Goal: Task Accomplishment & Management: Complete application form

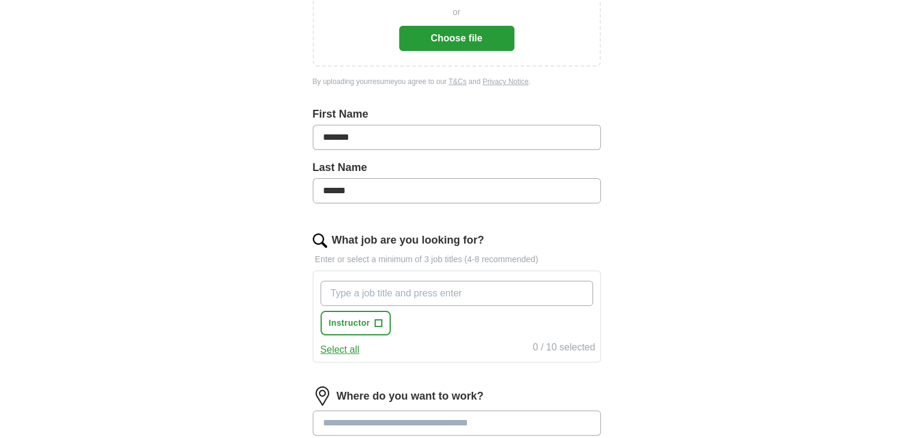
scroll to position [240, 0]
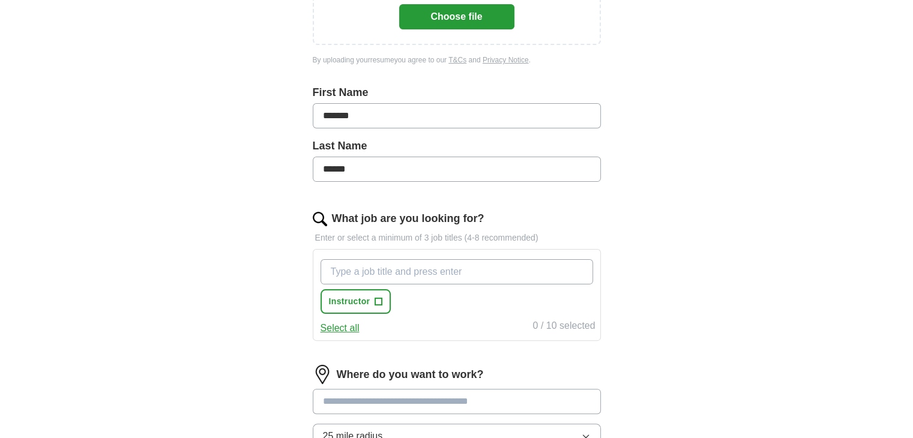
click at [467, 263] on input "What job are you looking for?" at bounding box center [456, 271] width 272 height 25
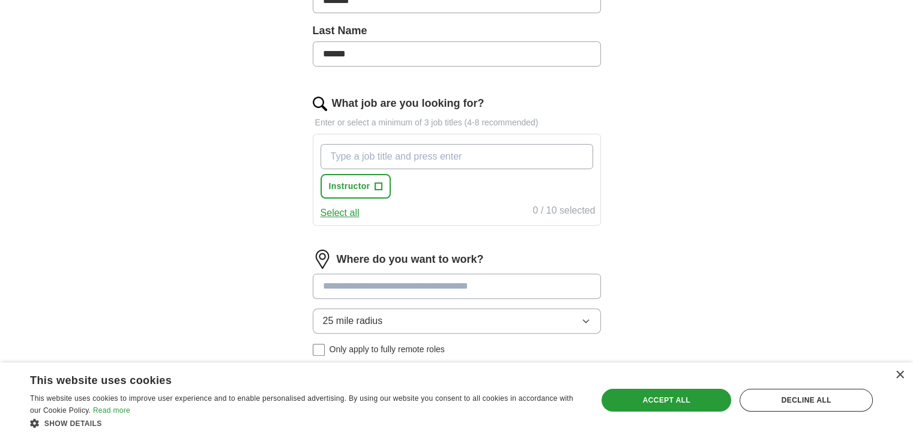
scroll to position [360, 0]
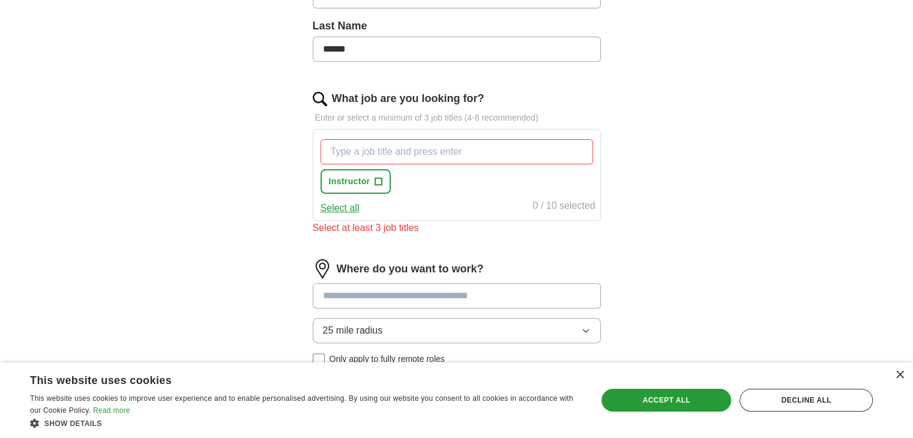
click at [510, 283] on input at bounding box center [457, 295] width 288 height 25
type input "*********"
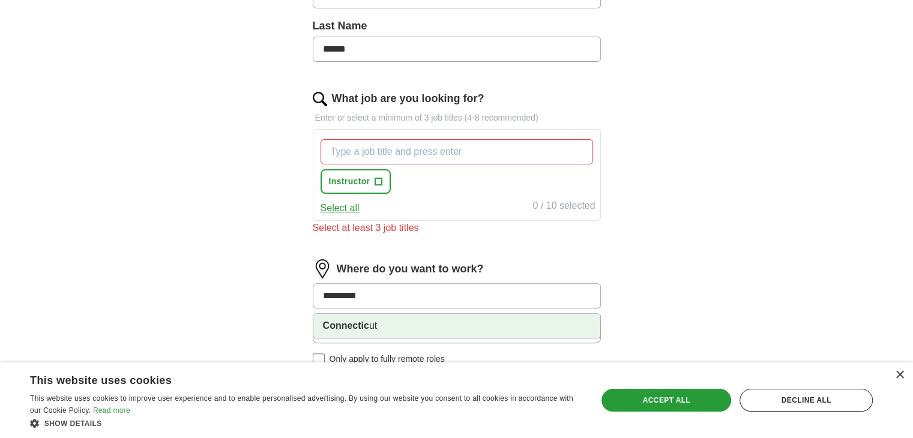
click at [434, 320] on li "Connectic ut" at bounding box center [456, 326] width 287 height 24
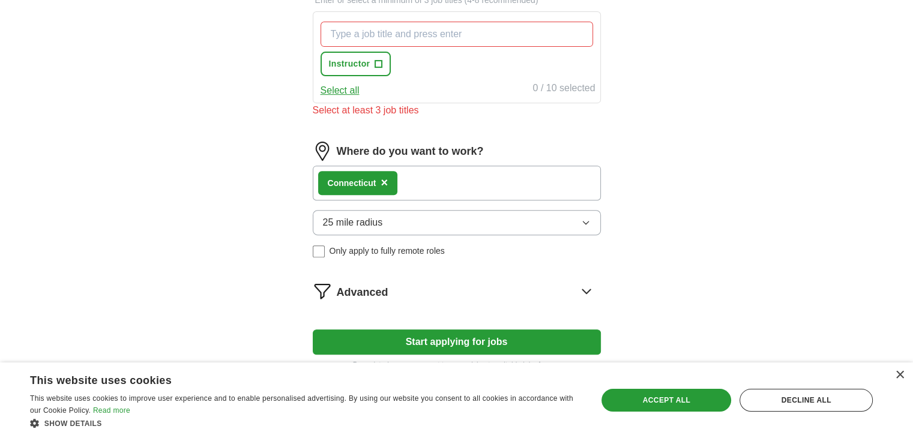
scroll to position [480, 0]
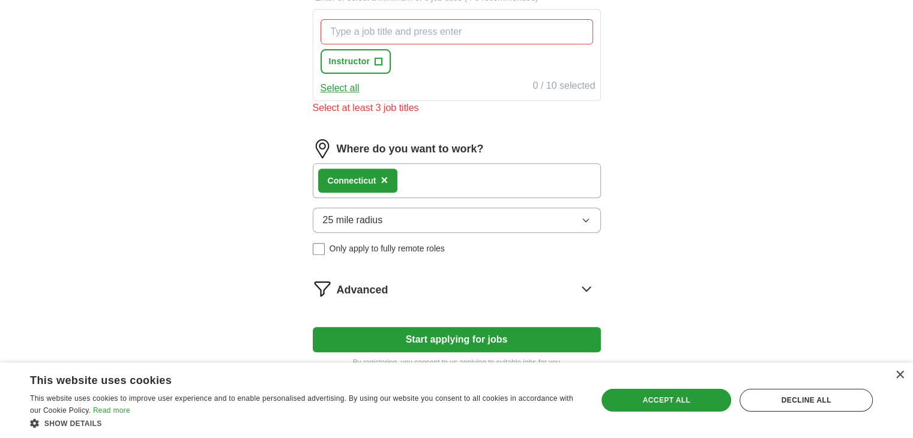
click at [438, 180] on div "Connectic ut ×" at bounding box center [457, 180] width 288 height 35
click at [444, 188] on div "Connectic ut ×" at bounding box center [457, 180] width 288 height 35
click at [503, 222] on button "25 mile radius" at bounding box center [457, 220] width 288 height 25
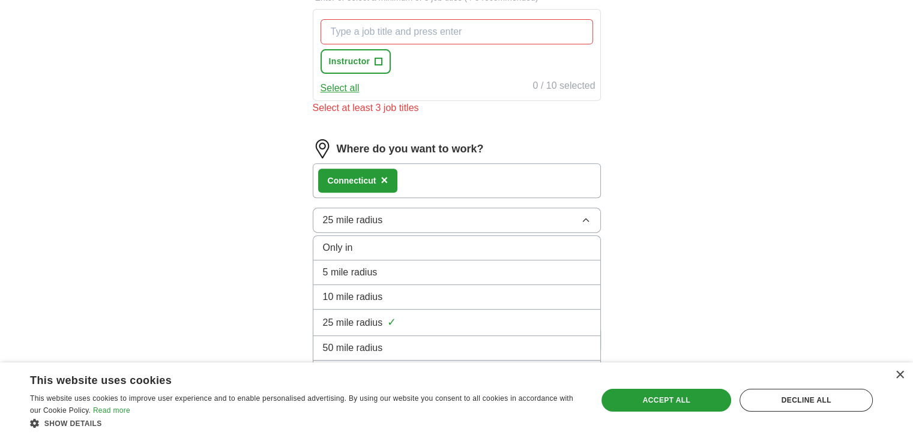
click at [485, 351] on div "50 mile radius" at bounding box center [457, 348] width 268 height 14
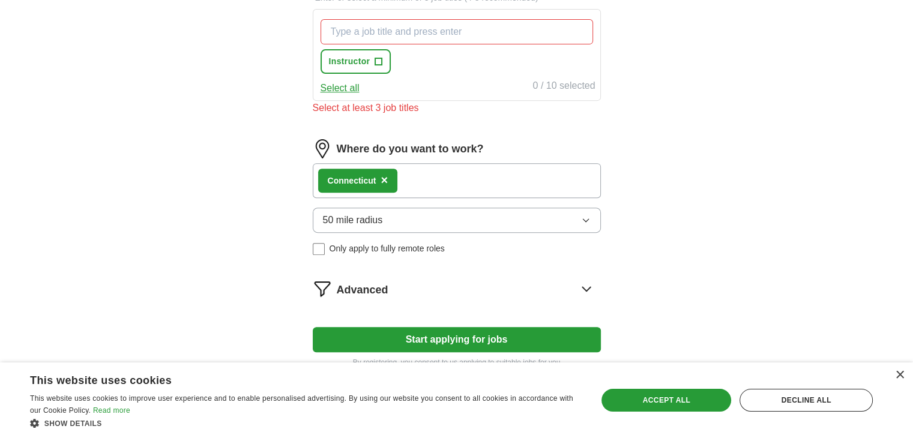
click at [589, 217] on icon "button" at bounding box center [586, 220] width 10 height 10
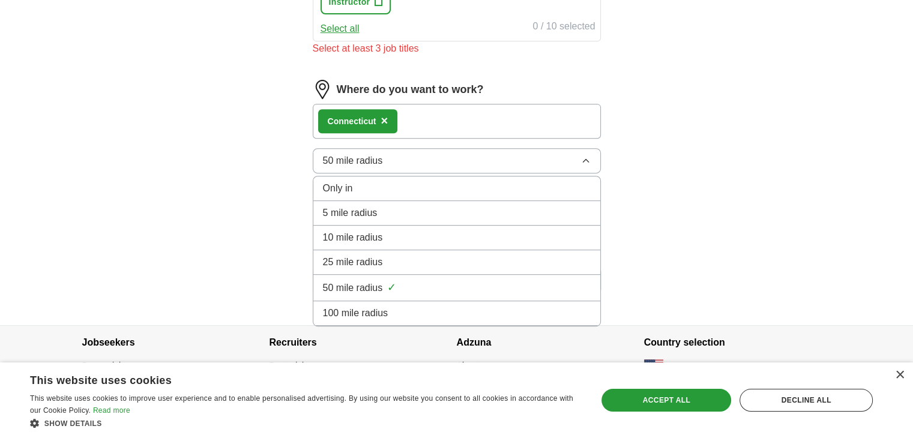
scroll to position [540, 0]
click at [467, 308] on div "100 mile radius" at bounding box center [457, 312] width 268 height 14
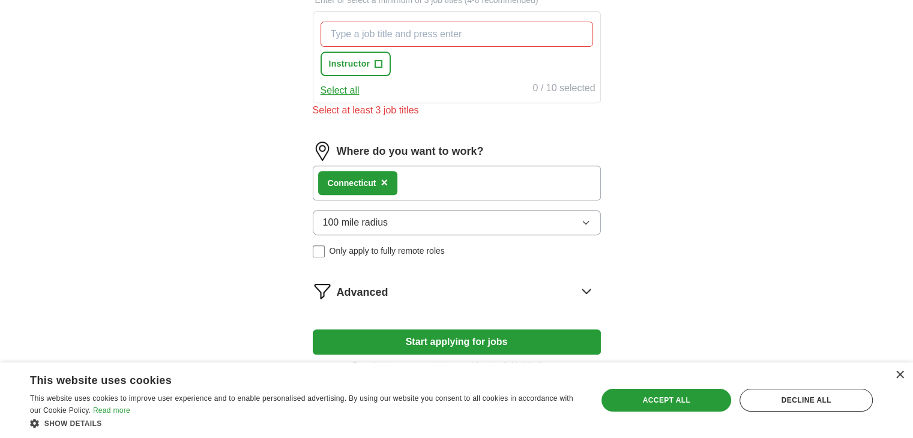
scroll to position [420, 0]
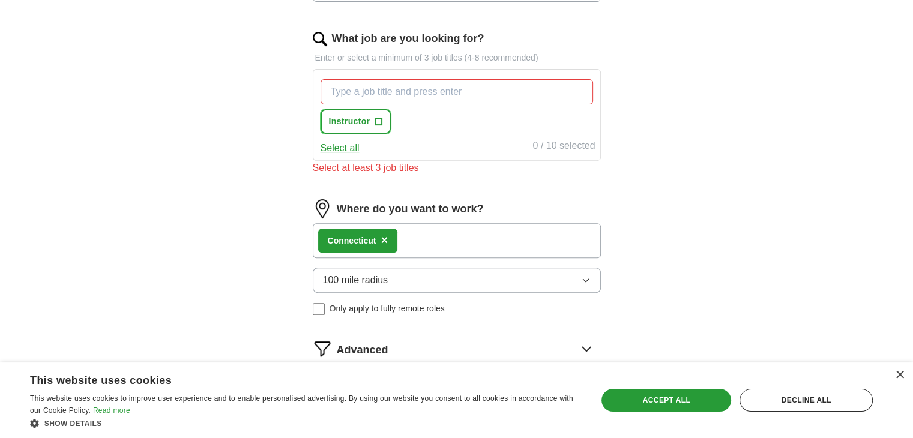
click at [376, 117] on span "+" at bounding box center [378, 122] width 7 height 10
click at [479, 94] on input "What job are you looking for?" at bounding box center [456, 91] width 272 height 25
click at [487, 129] on div "financial educator Press return to add title Instructor ✓ ×" at bounding box center [456, 106] width 277 height 64
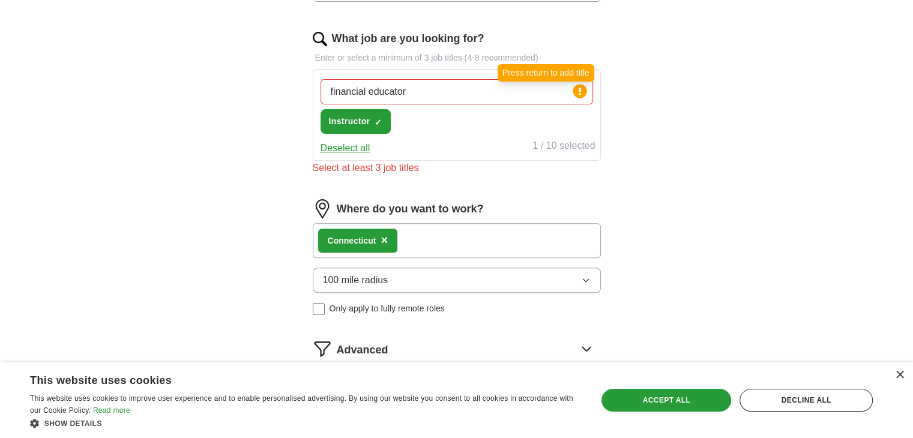
click at [576, 88] on circle at bounding box center [579, 91] width 14 height 14
click at [571, 146] on div "1 / 10 selected" at bounding box center [563, 147] width 62 height 17
click at [413, 94] on input "financial educator" at bounding box center [456, 91] width 272 height 25
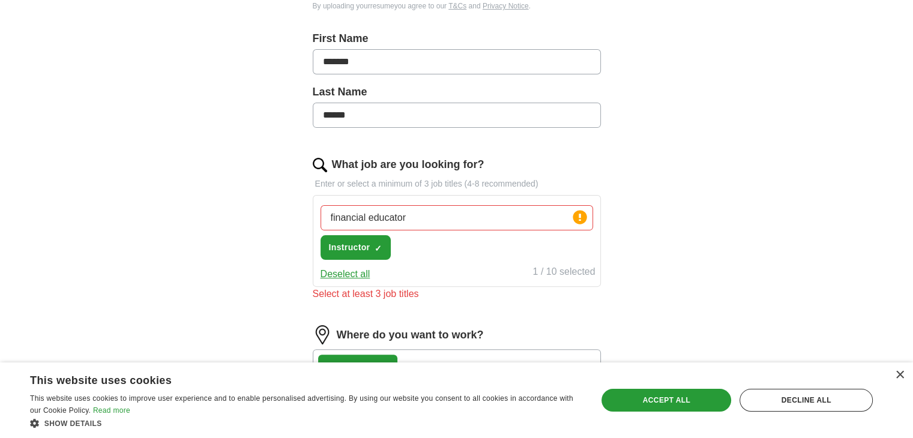
scroll to position [360, 0]
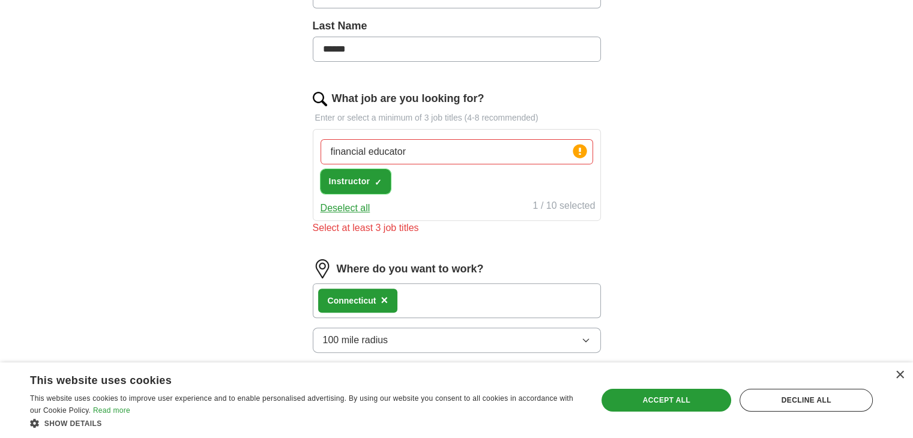
click at [355, 180] on span "Instructor" at bounding box center [349, 181] width 41 height 13
click at [350, 212] on button "Select all" at bounding box center [339, 208] width 39 height 14
click at [350, 212] on button "Deselect all" at bounding box center [345, 208] width 50 height 14
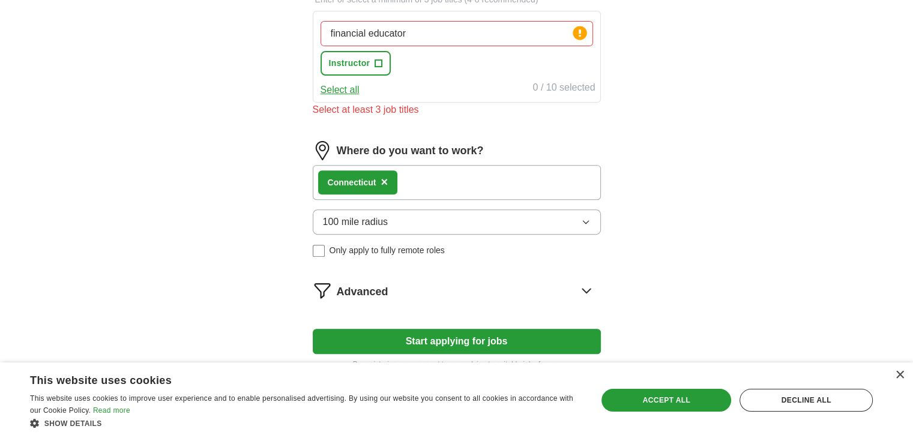
scroll to position [480, 0]
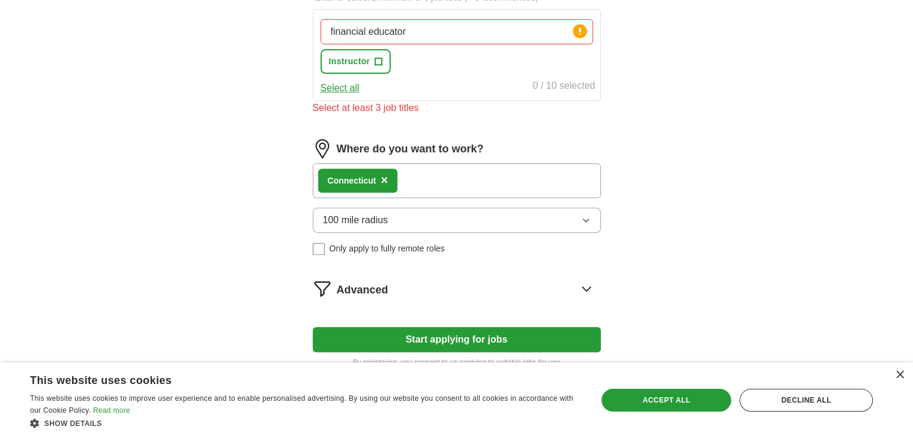
click at [426, 185] on div "Connectic ut ×" at bounding box center [457, 180] width 288 height 35
click at [428, 196] on div "Where do you want to work? Connectic ut × 100 mile radius Only apply to fully r…" at bounding box center [457, 201] width 288 height 125
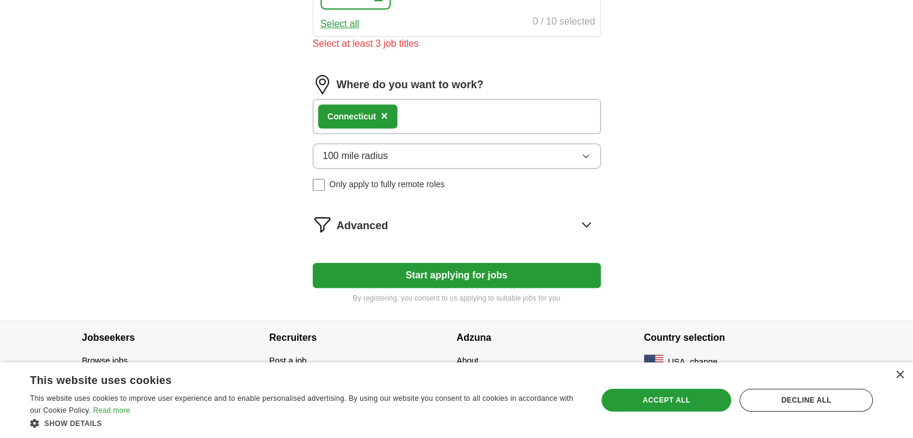
scroll to position [545, 0]
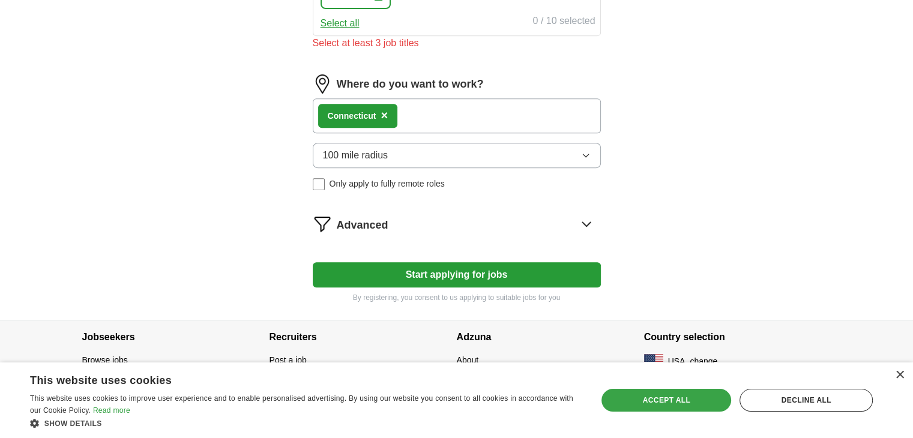
click at [682, 406] on div "Accept all" at bounding box center [666, 400] width 130 height 23
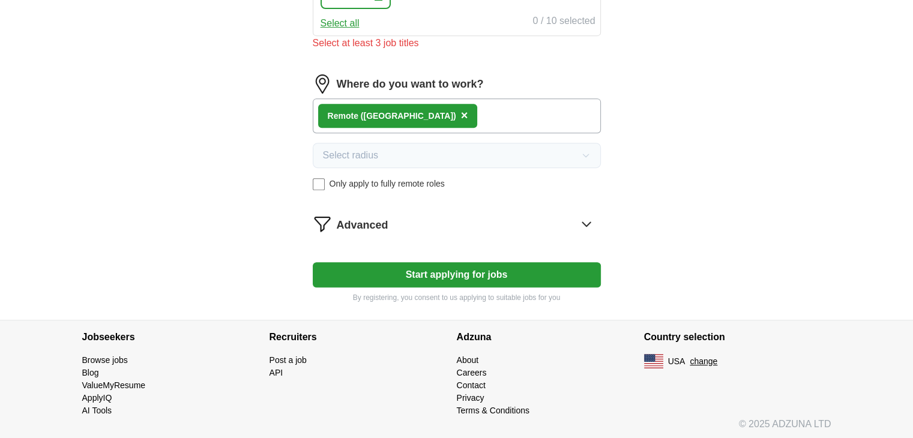
click at [428, 116] on div "Remote ([GEOGRAPHIC_DATA]) ×" at bounding box center [457, 115] width 288 height 35
click at [431, 112] on div "Remote ([GEOGRAPHIC_DATA]) ×" at bounding box center [457, 115] width 288 height 35
click at [461, 109] on span "×" at bounding box center [464, 115] width 7 height 13
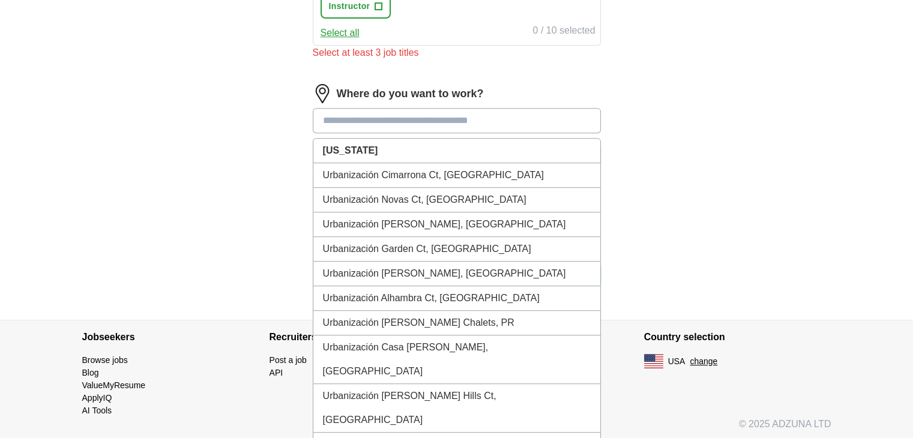
scroll to position [545, 0]
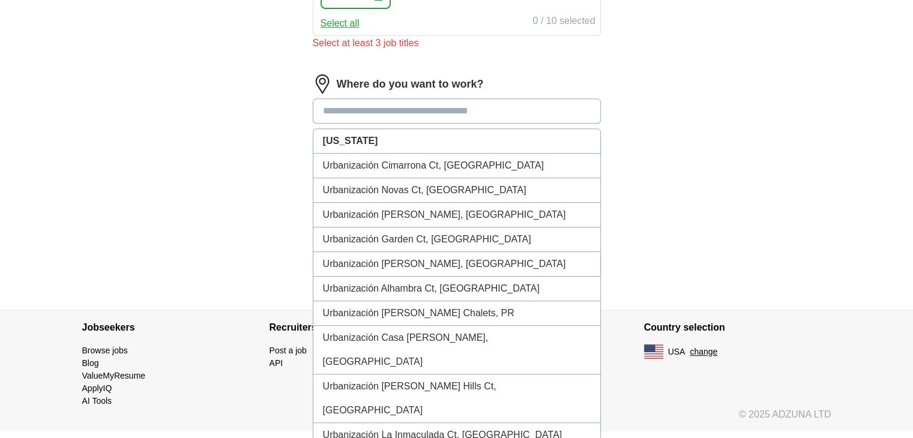
click at [367, 105] on input at bounding box center [457, 110] width 288 height 25
click at [368, 129] on li "[US_STATE]" at bounding box center [456, 141] width 287 height 25
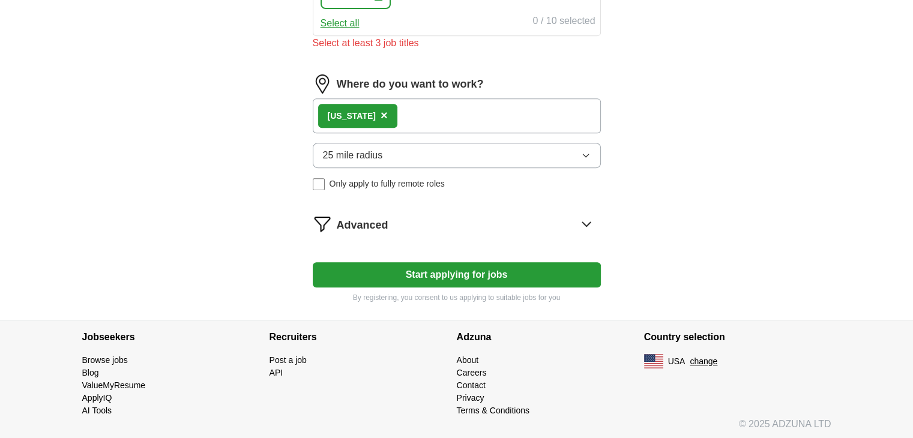
scroll to position [535, 0]
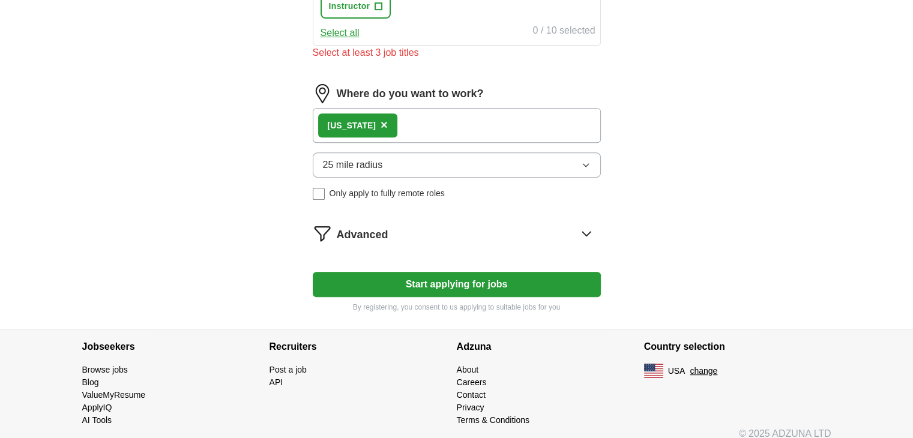
click at [420, 131] on div "[US_STATE] ×" at bounding box center [457, 125] width 288 height 35
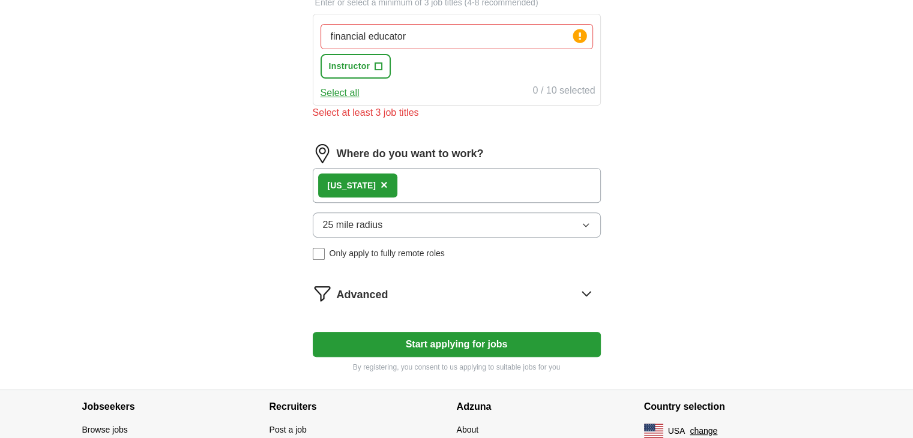
click at [460, 220] on button "25 mile radius" at bounding box center [457, 224] width 288 height 25
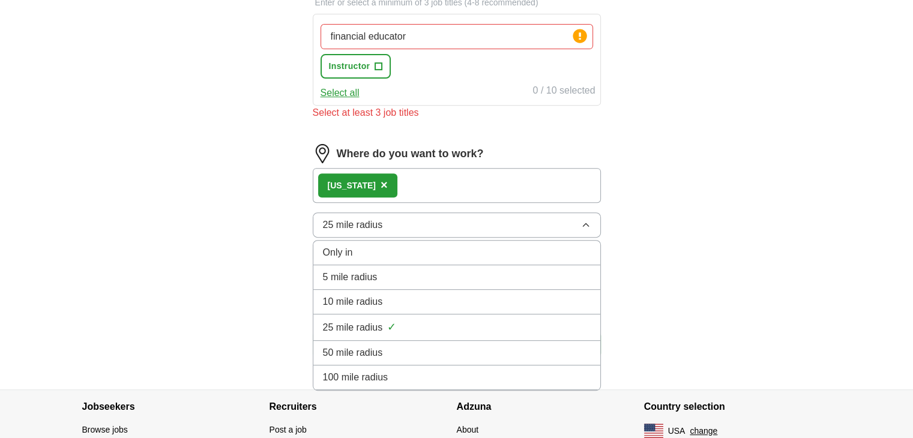
click at [379, 379] on span "100 mile radius" at bounding box center [355, 377] width 65 height 14
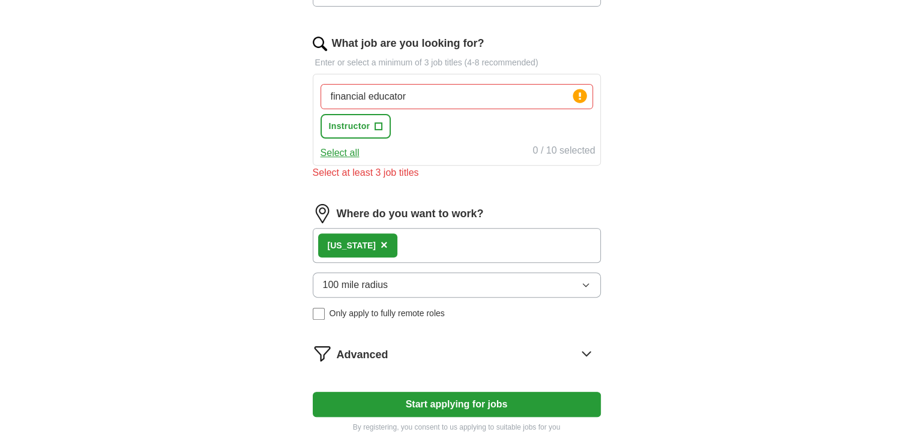
scroll to position [235, 0]
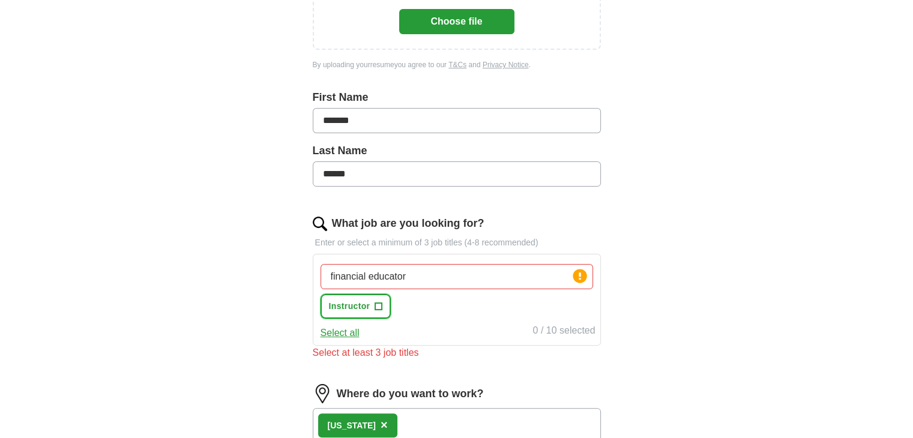
click at [374, 309] on button "Instructor +" at bounding box center [355, 306] width 71 height 25
click at [406, 281] on input "financial educator" at bounding box center [456, 276] width 272 height 25
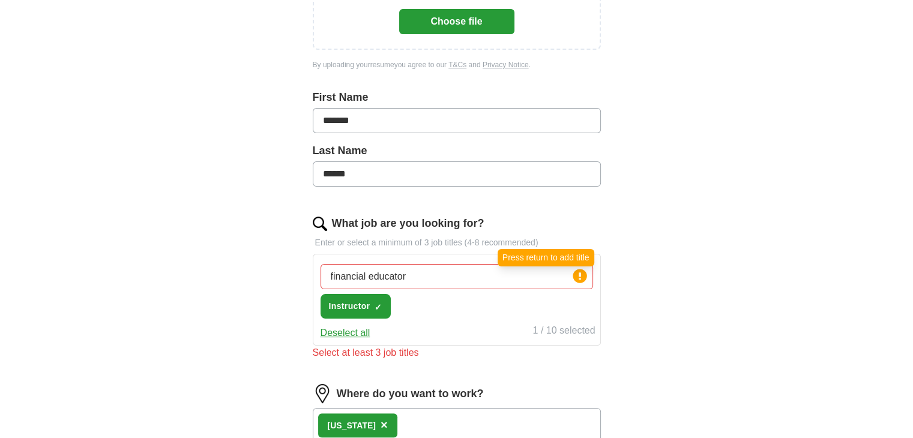
click at [580, 279] on circle at bounding box center [579, 276] width 14 height 14
click at [580, 277] on icon at bounding box center [579, 275] width 2 height 7
click at [415, 261] on div "financial educator Press return to add title Instructor ✓ ×" at bounding box center [456, 291] width 277 height 64
click at [367, 274] on input "financial educator" at bounding box center [456, 276] width 272 height 25
click at [577, 279] on circle at bounding box center [579, 276] width 14 height 14
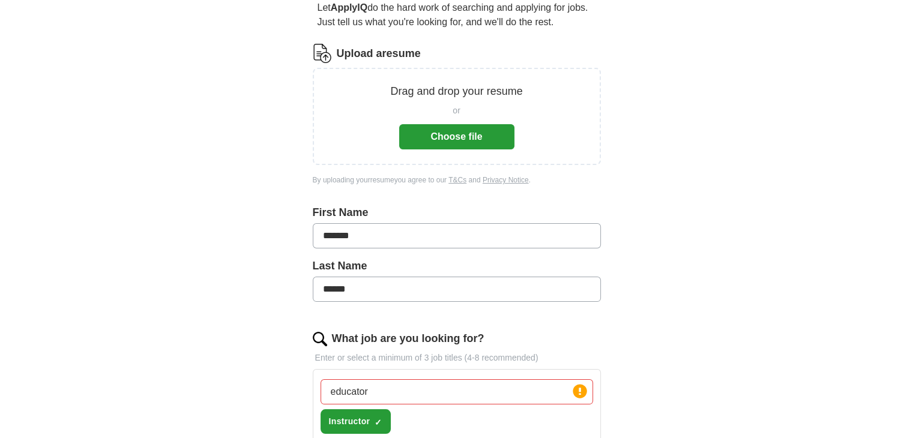
scroll to position [180, 0]
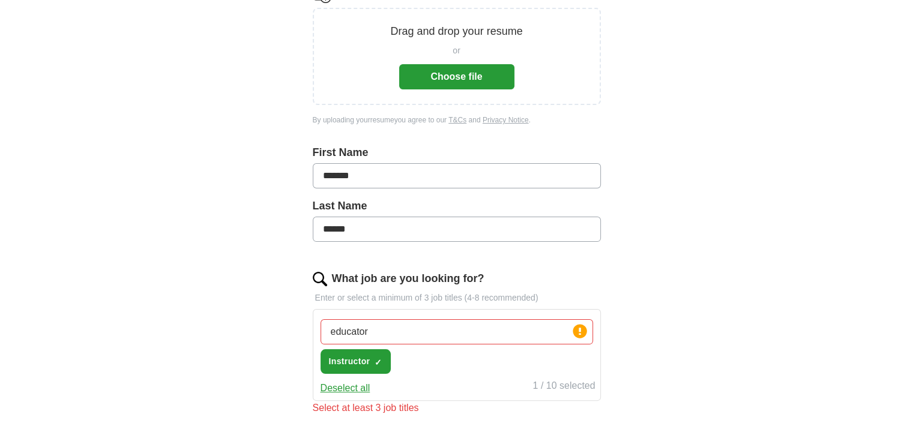
click at [382, 331] on input "educator" at bounding box center [456, 331] width 272 height 25
click at [440, 274] on label "What job are you looking for?" at bounding box center [408, 279] width 152 height 16
click at [440, 319] on input "educator" at bounding box center [456, 331] width 272 height 25
click at [384, 407] on div "Select at least 3 job titles" at bounding box center [457, 408] width 288 height 14
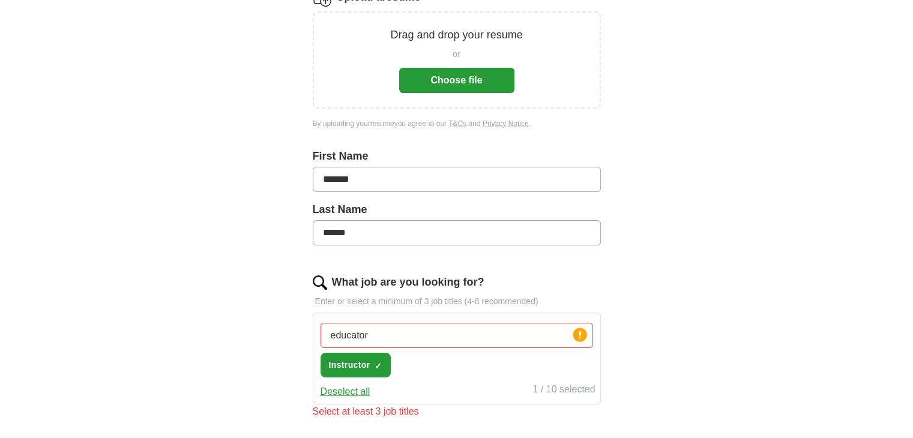
scroll to position [240, 0]
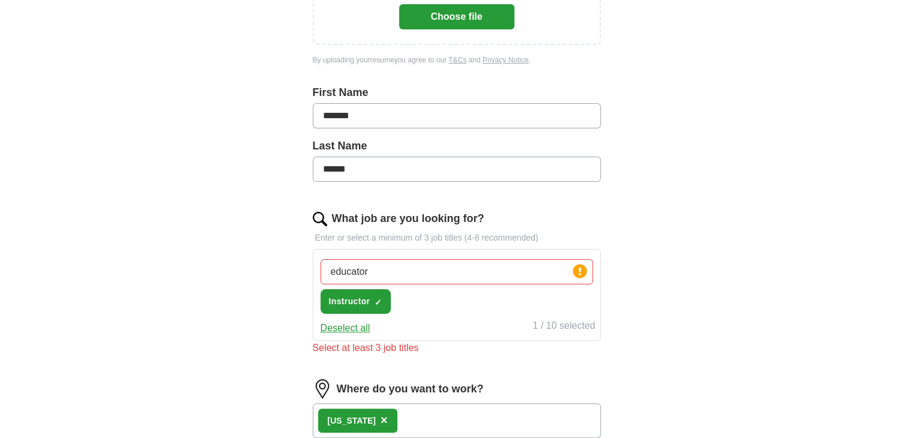
click at [367, 271] on input "educator" at bounding box center [456, 271] width 272 height 25
type input "educator, financial"
click at [475, 328] on div "Deselect all 1 / 10 selected" at bounding box center [456, 327] width 277 height 17
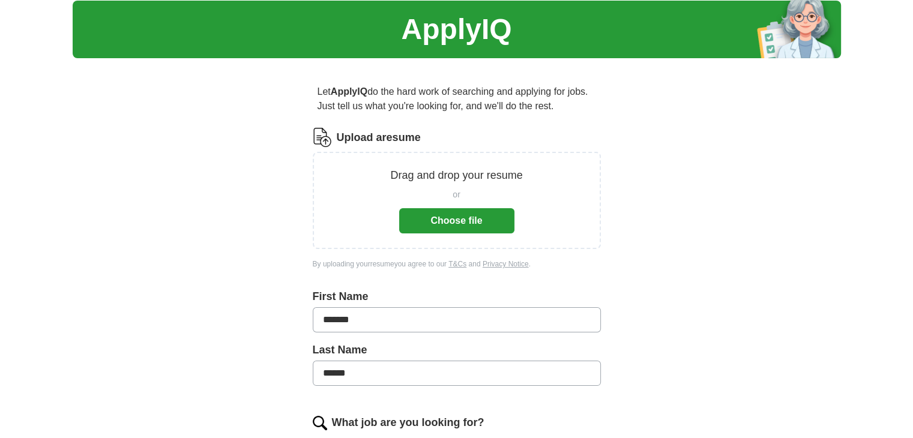
scroll to position [0, 0]
